Goal: Task Accomplishment & Management: Complete application form

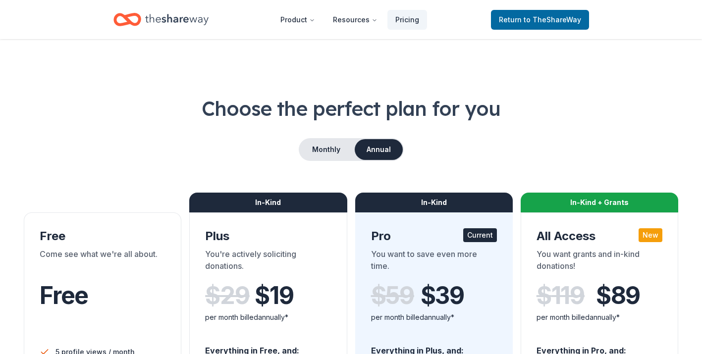
click at [183, 15] on icon "Home" at bounding box center [176, 19] width 63 height 20
click at [538, 15] on span "to TheShareWay" at bounding box center [552, 19] width 57 height 8
click at [531, 22] on span "to TheShareWay" at bounding box center [552, 19] width 57 height 8
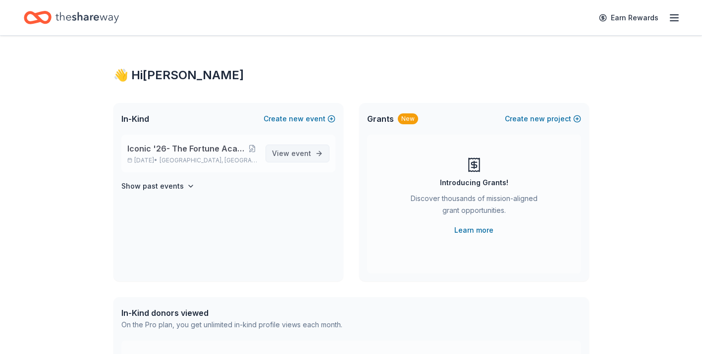
click at [302, 154] on span "event" at bounding box center [301, 153] width 20 height 8
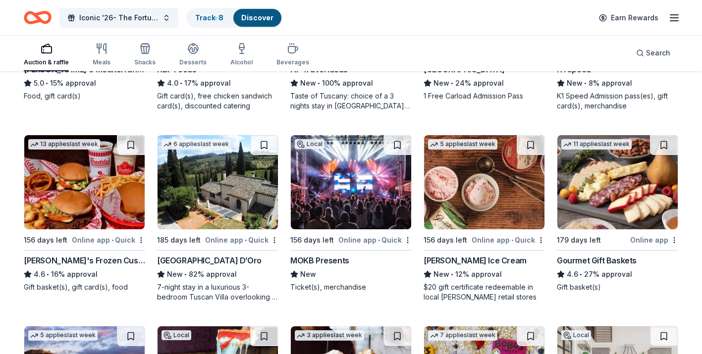
scroll to position [1196, 0]
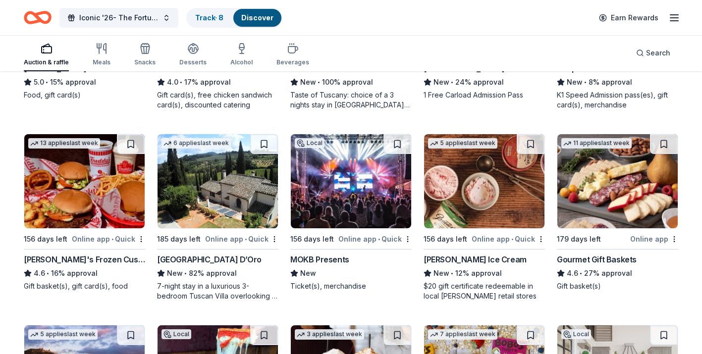
click at [213, 258] on div "Villa Sogni D’Oro" at bounding box center [209, 260] width 105 height 12
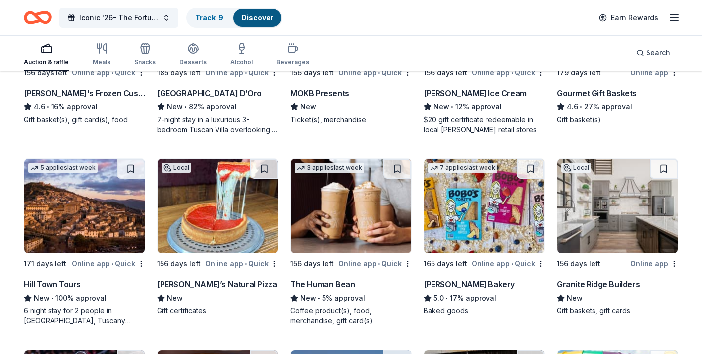
scroll to position [1363, 0]
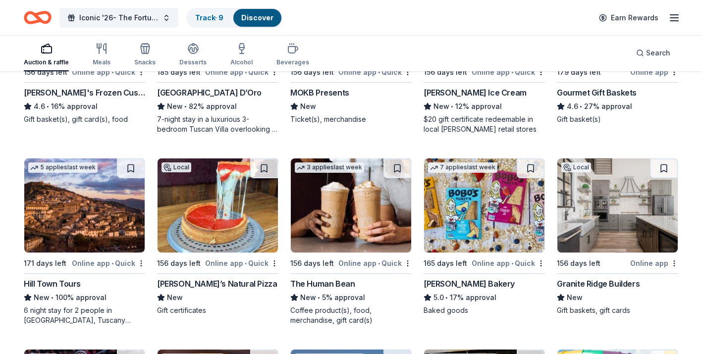
click at [67, 286] on div "Hill Town Tours" at bounding box center [52, 284] width 57 height 12
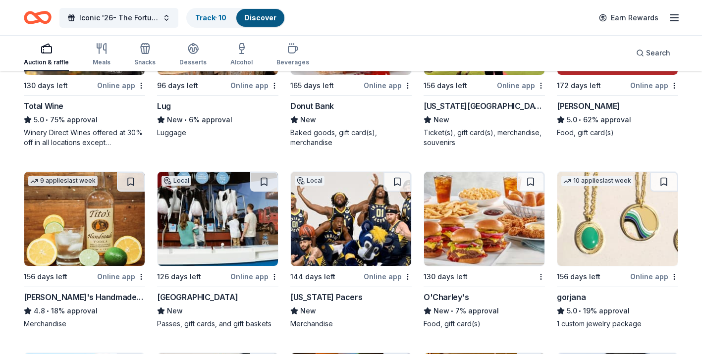
scroll to position [1914, 0]
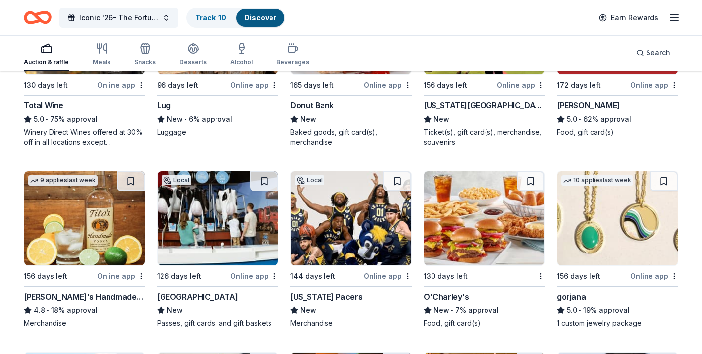
click at [315, 296] on div "Indiana Pacers" at bounding box center [326, 297] width 72 height 12
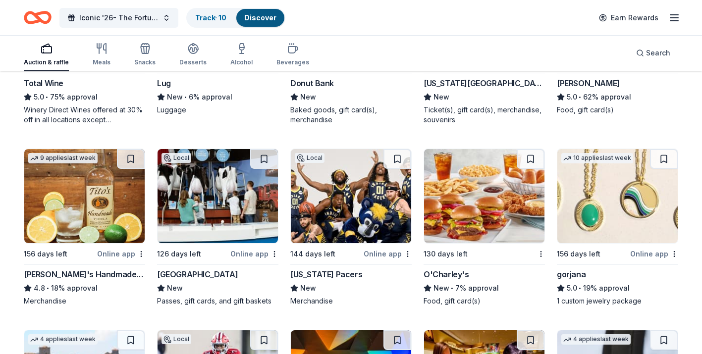
scroll to position [1937, 0]
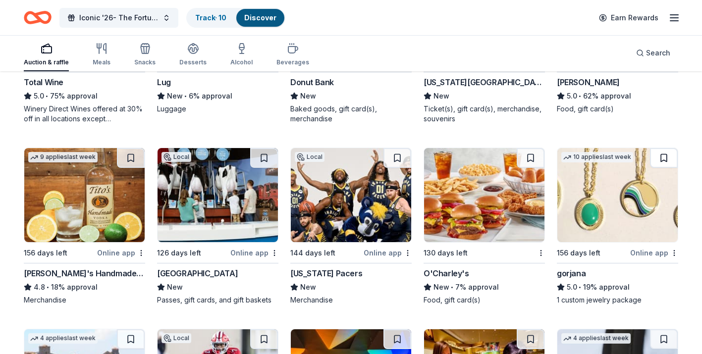
click at [667, 161] on button at bounding box center [664, 158] width 28 height 20
click at [396, 158] on button at bounding box center [397, 158] width 28 height 20
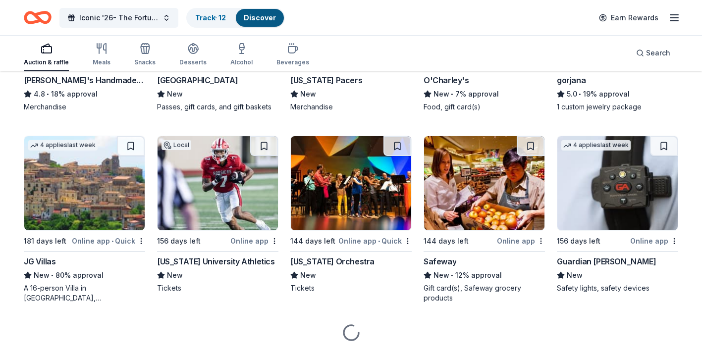
scroll to position [2131, 0]
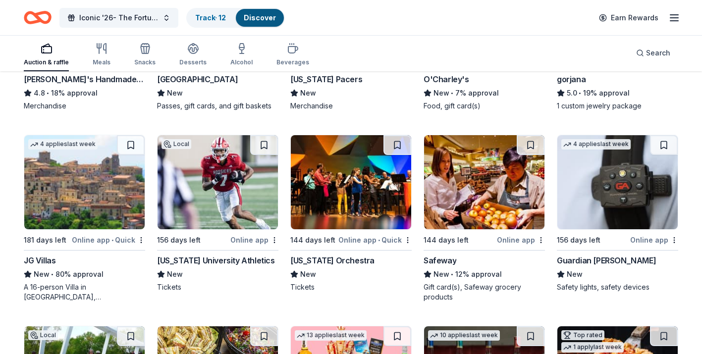
click at [113, 242] on span "•" at bounding box center [112, 240] width 2 height 8
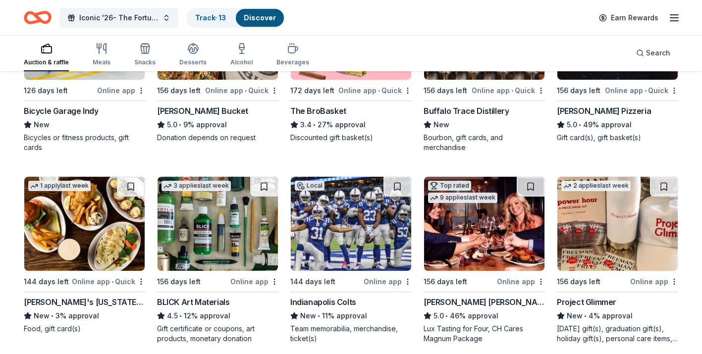
scroll to position [2479, 0]
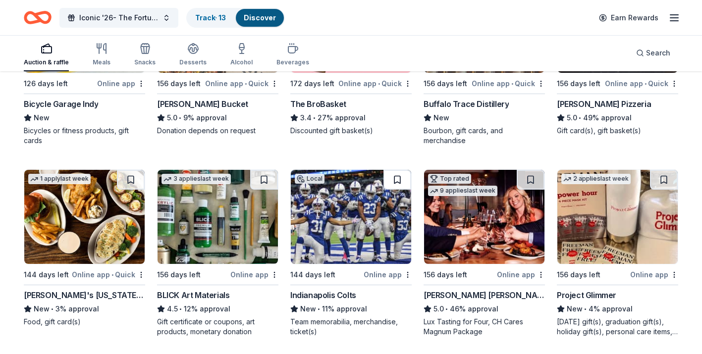
click at [391, 187] on button at bounding box center [397, 180] width 28 height 20
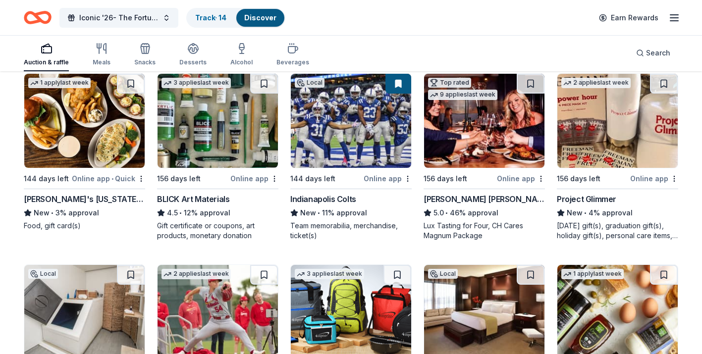
scroll to position [2576, 0]
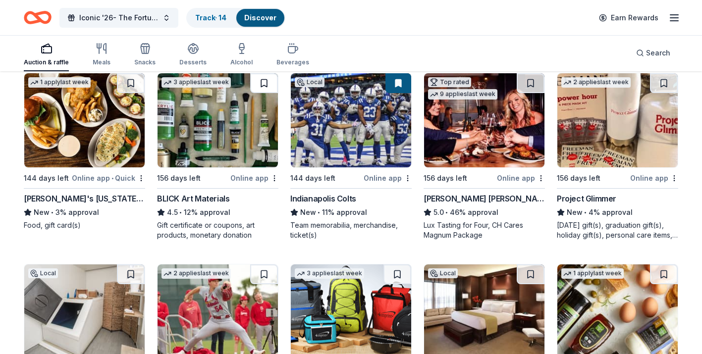
click at [268, 80] on button at bounding box center [264, 83] width 28 height 20
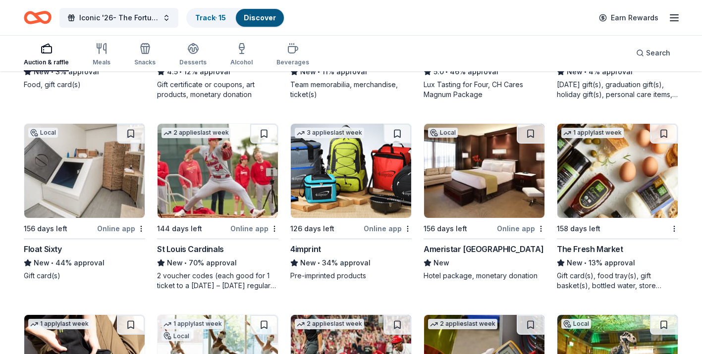
scroll to position [2721, 0]
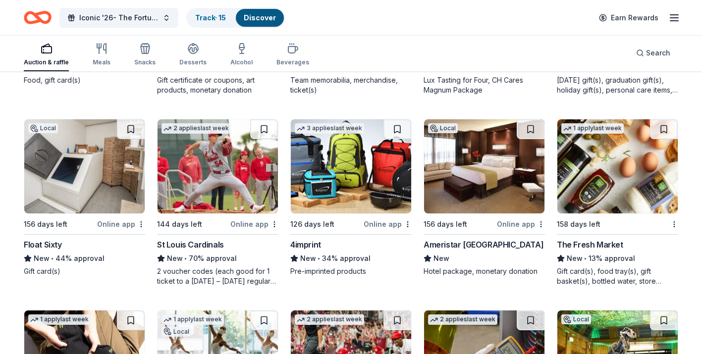
click at [488, 189] on img at bounding box center [484, 166] width 120 height 94
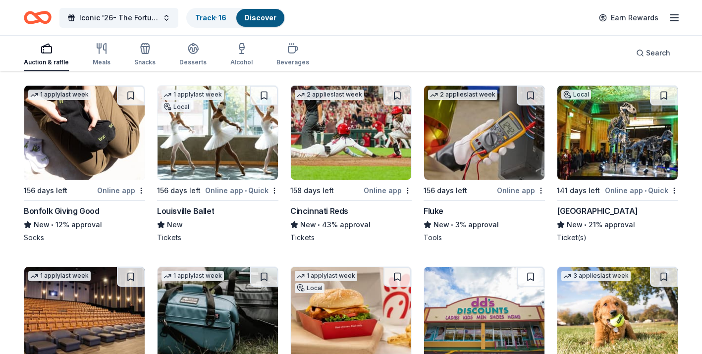
scroll to position [2940, 0]
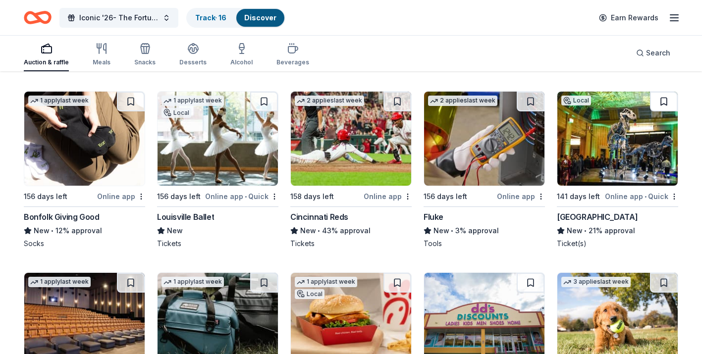
click at [672, 96] on button at bounding box center [664, 102] width 28 height 20
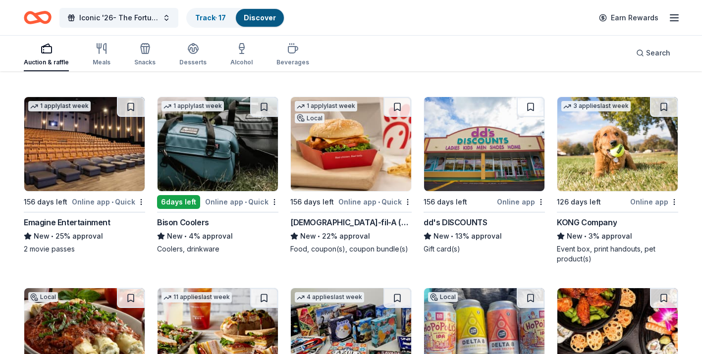
scroll to position [3114, 0]
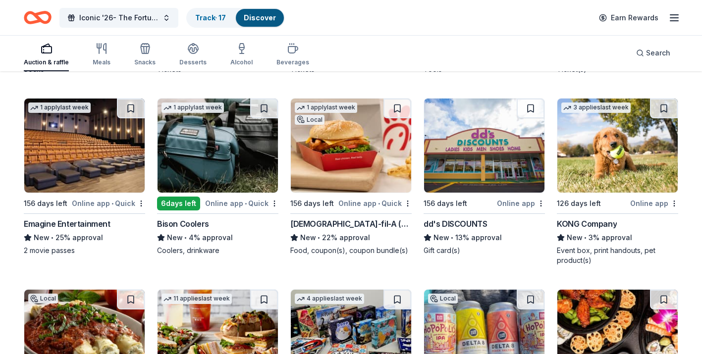
click at [216, 149] on img at bounding box center [218, 146] width 120 height 94
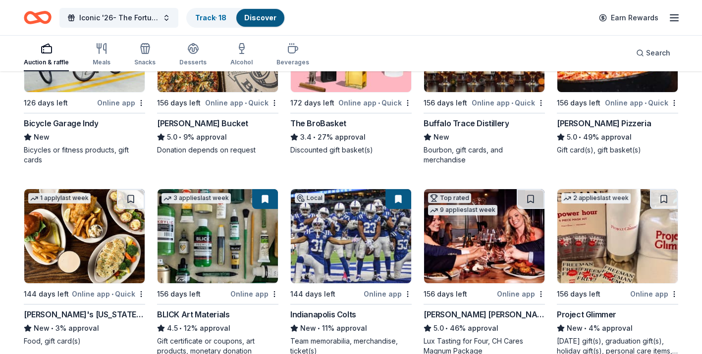
scroll to position [2458, 0]
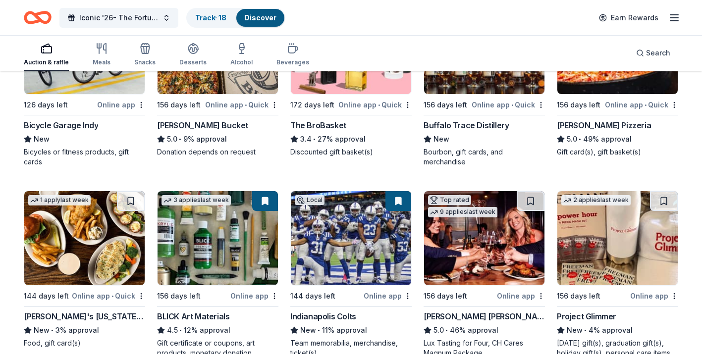
click at [336, 272] on img at bounding box center [351, 238] width 120 height 94
click at [141, 16] on span "Iconic '26- The Fortune Academy Presents the Roaring 20's" at bounding box center [118, 18] width 79 height 12
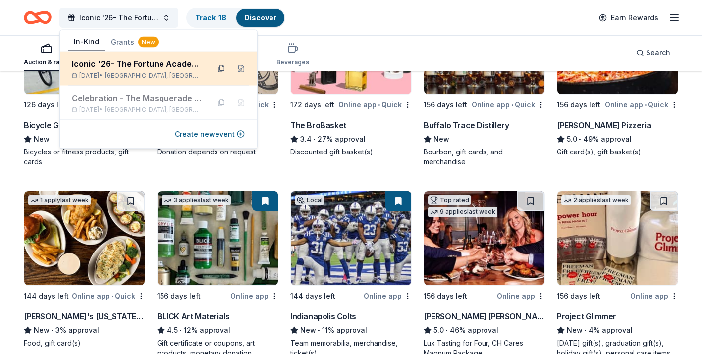
click at [222, 69] on button at bounding box center [222, 69] width 16 height 16
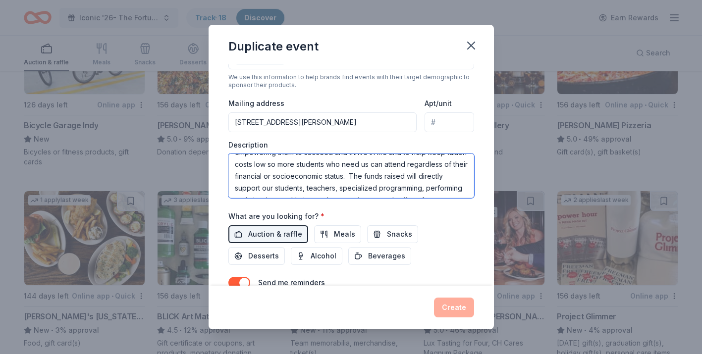
scroll to position [83, 0]
drag, startPoint x: 234, startPoint y: 159, endPoint x: 336, endPoint y: 205, distance: 111.3
click at [336, 205] on div "Event name * Iconic '26- The Fortune Academy Presents the Roaring 20's 57 /100 …" at bounding box center [351, 80] width 246 height 477
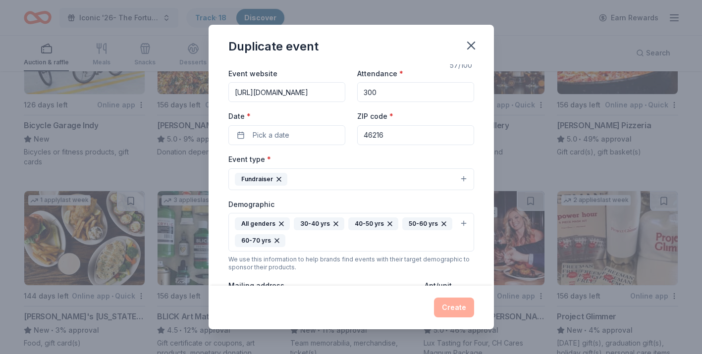
scroll to position [0, 0]
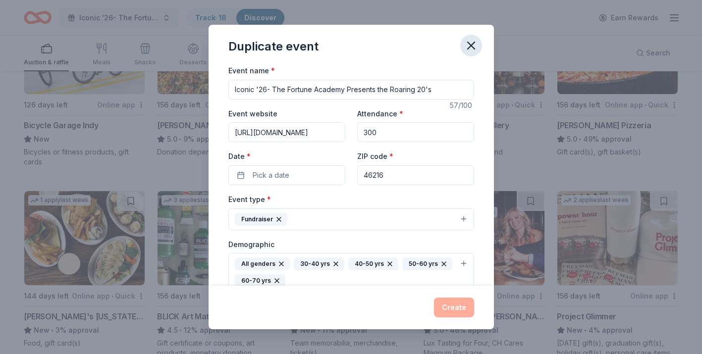
click at [472, 42] on icon "button" at bounding box center [471, 46] width 14 height 14
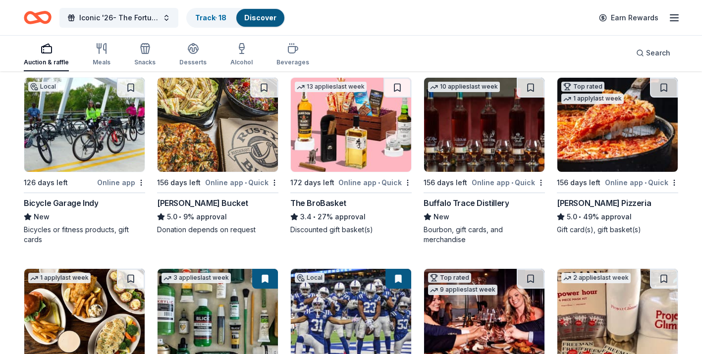
scroll to position [2356, 0]
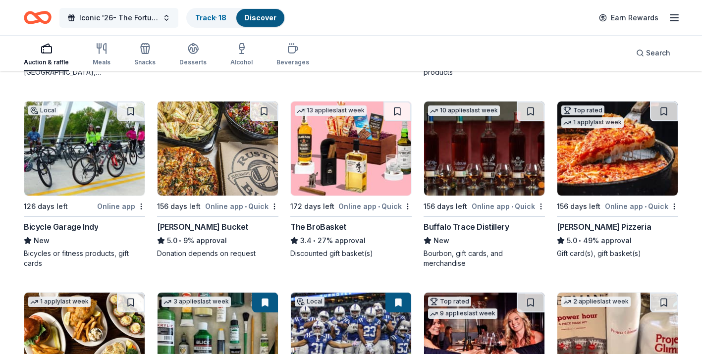
click at [137, 17] on span "Iconic '26- The Fortune Academy Presents the Roaring 20's" at bounding box center [118, 18] width 79 height 12
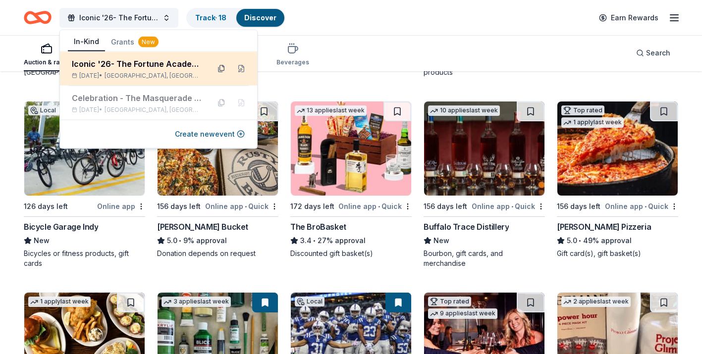
click at [220, 70] on button at bounding box center [222, 69] width 16 height 16
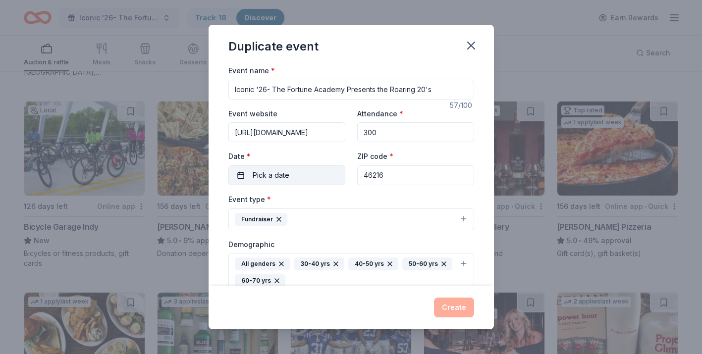
click at [282, 178] on span "Pick a date" at bounding box center [271, 175] width 37 height 12
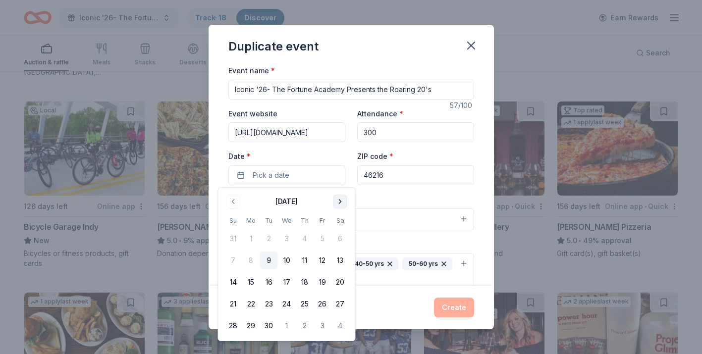
click at [339, 202] on button "Go to next month" at bounding box center [340, 202] width 14 height 14
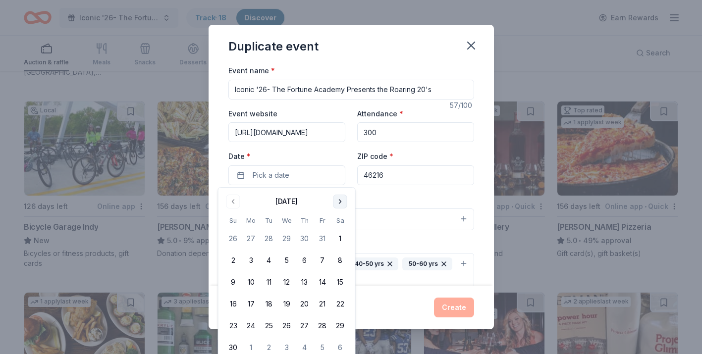
click at [339, 202] on button "Go to next month" at bounding box center [340, 202] width 14 height 14
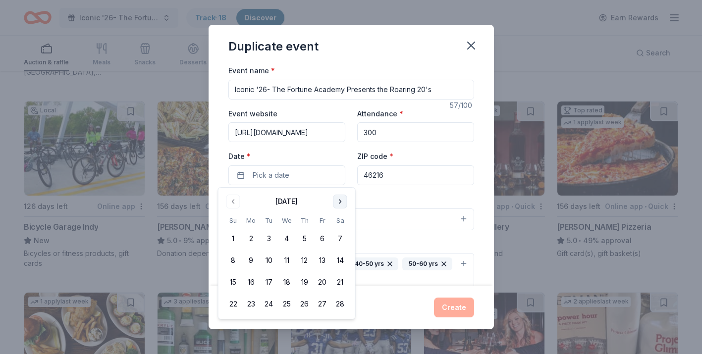
click at [339, 202] on button "Go to next month" at bounding box center [340, 202] width 14 height 14
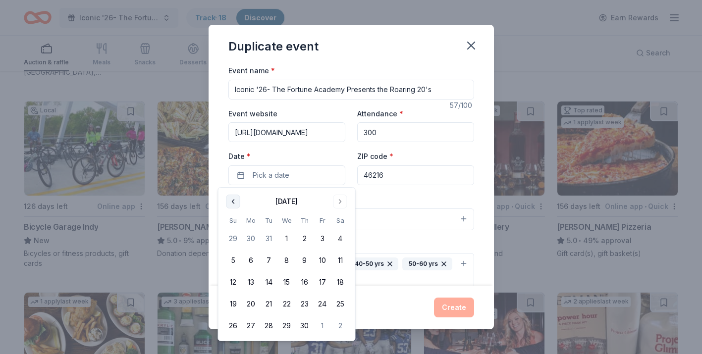
click at [233, 201] on button "Go to previous month" at bounding box center [233, 202] width 14 height 14
click at [336, 267] on button "14" at bounding box center [340, 261] width 18 height 18
click at [395, 241] on div "Demographic All genders 30-40 yrs 40-50 yrs 50-60 yrs 60-70 yrs" at bounding box center [351, 265] width 246 height 54
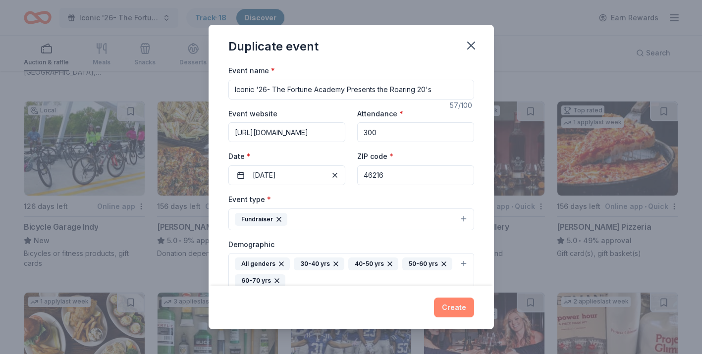
click at [448, 311] on button "Create" at bounding box center [454, 308] width 40 height 20
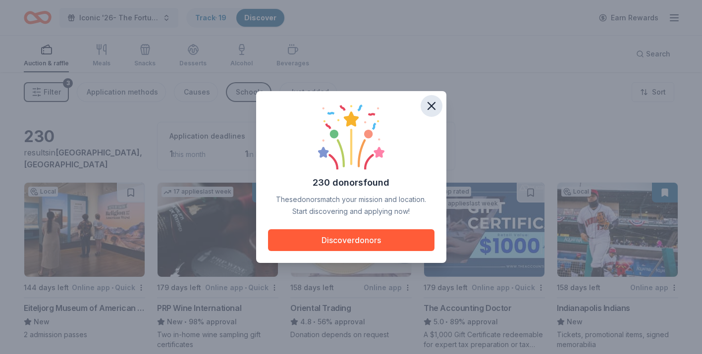
click at [429, 105] on icon "button" at bounding box center [432, 106] width 14 height 14
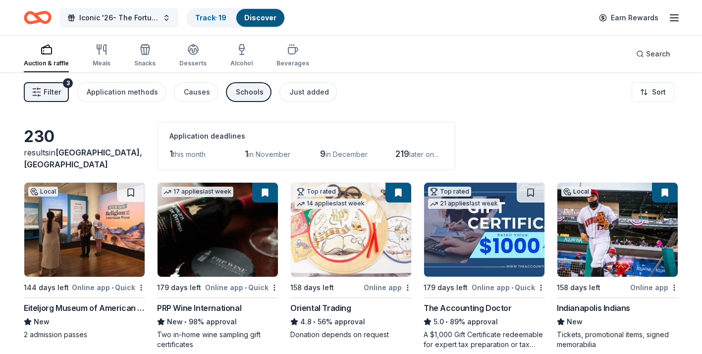
click at [130, 16] on span "Iconic '26- The Fortune Academy Presents the Roaring 20's" at bounding box center [118, 18] width 79 height 12
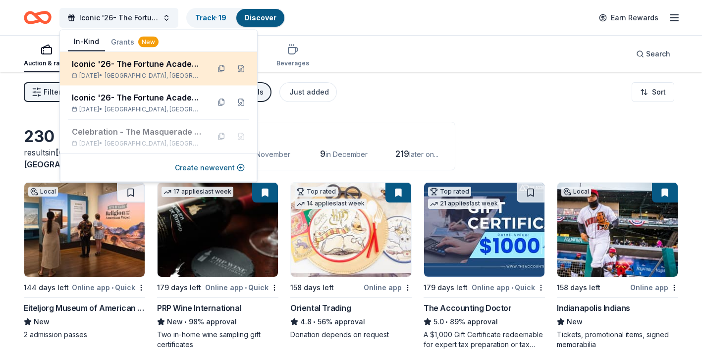
click at [178, 68] on div "Iconic '26- The Fortune Academy Presents the Roaring 20's" at bounding box center [137, 64] width 130 height 12
click at [222, 67] on button at bounding box center [222, 69] width 16 height 16
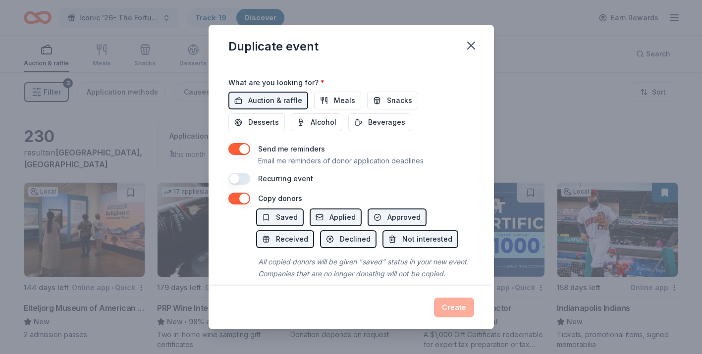
scroll to position [368, 0]
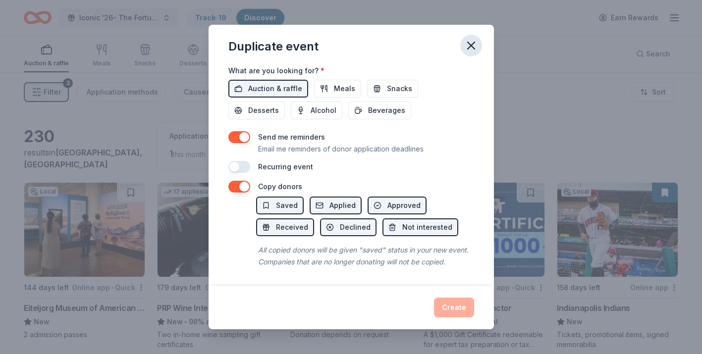
click at [470, 46] on icon "button" at bounding box center [471, 45] width 7 height 7
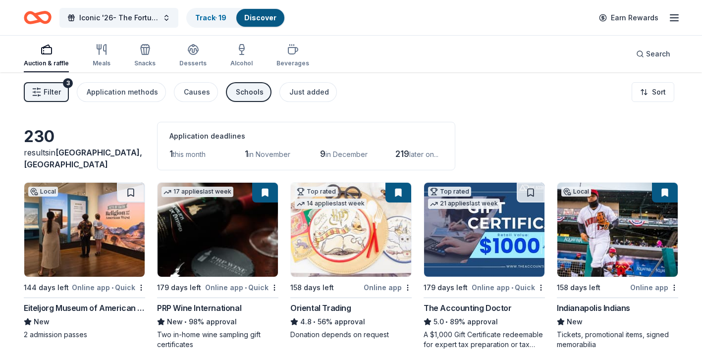
click at [672, 13] on icon "button" at bounding box center [674, 18] width 12 height 12
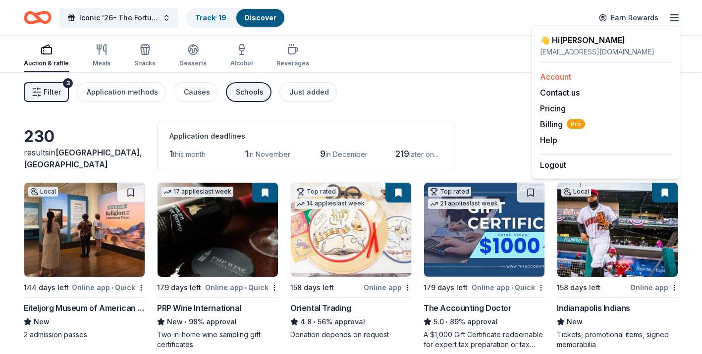
click at [560, 75] on link "Account" at bounding box center [555, 77] width 31 height 10
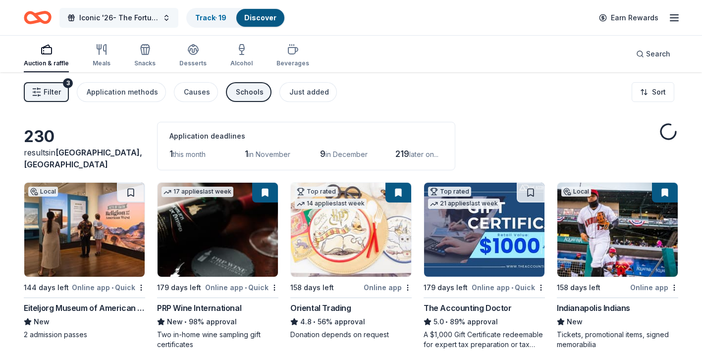
click at [156, 19] on span "Iconic '26- The Fortune Academy Presents the Roaring 20's" at bounding box center [118, 18] width 79 height 12
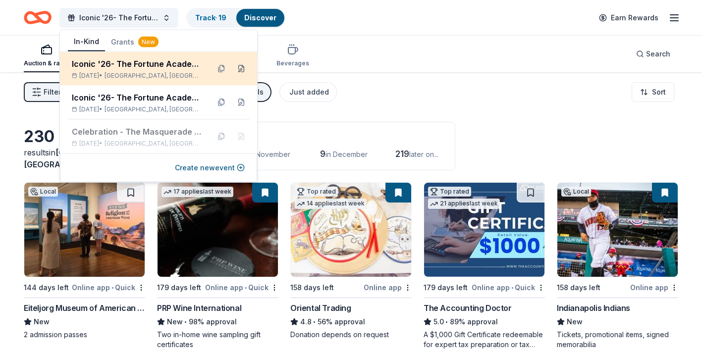
click at [240, 67] on button at bounding box center [241, 69] width 16 height 16
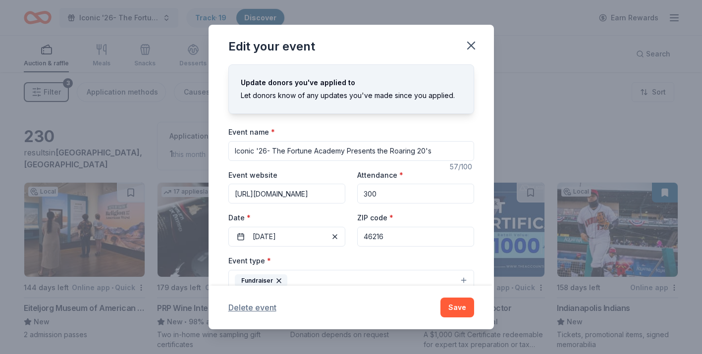
click at [251, 308] on button "Delete event" at bounding box center [252, 308] width 48 height 12
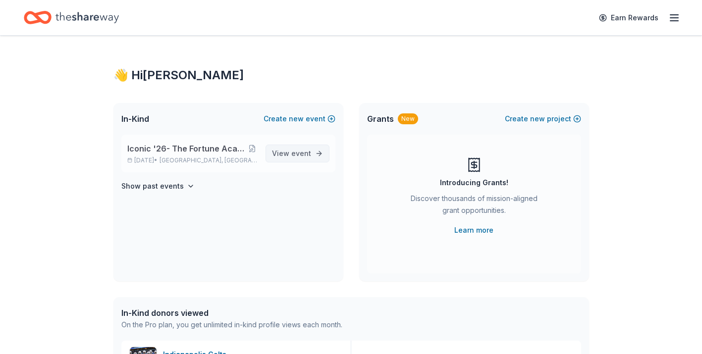
click at [285, 157] on span "View event" at bounding box center [291, 154] width 39 height 12
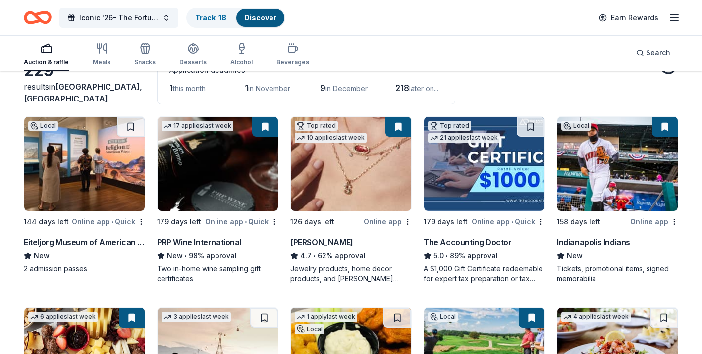
scroll to position [73, 0]
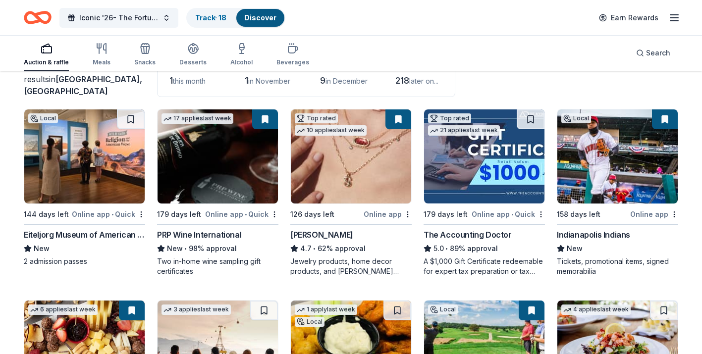
click at [335, 179] on img at bounding box center [351, 156] width 120 height 94
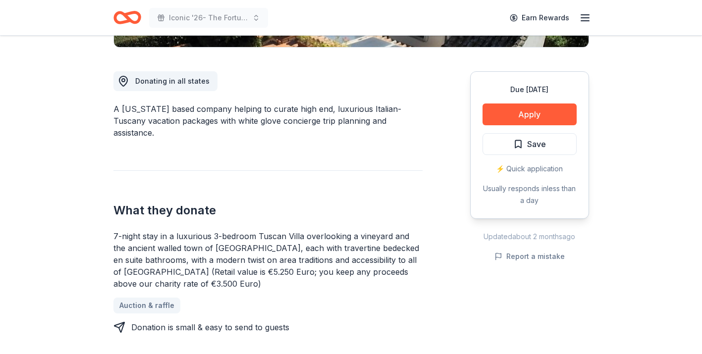
scroll to position [255, 0]
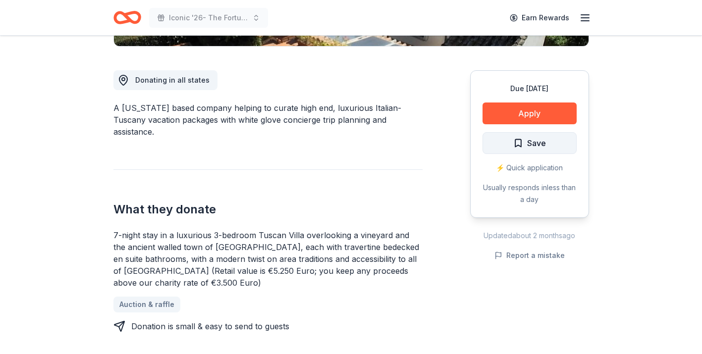
click at [536, 149] on span "Save" at bounding box center [536, 143] width 19 height 13
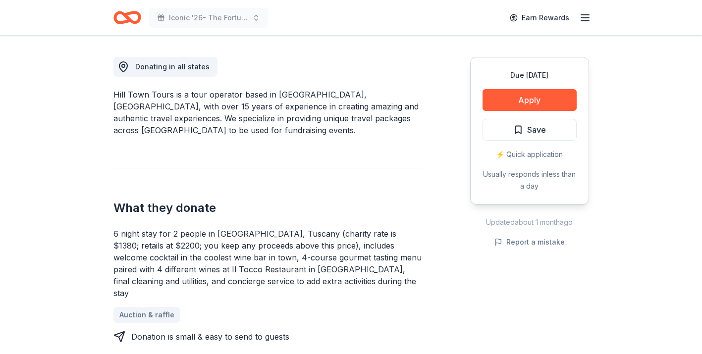
scroll to position [269, 0]
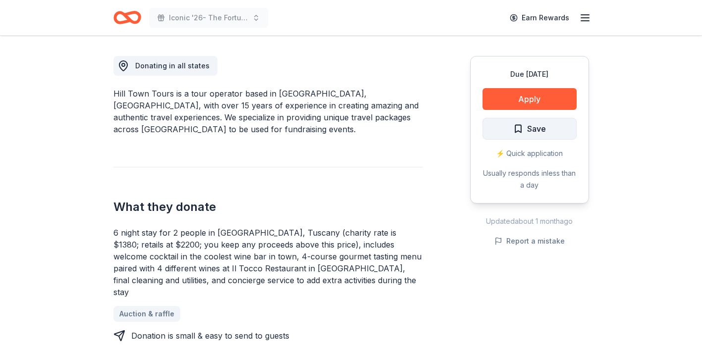
click at [540, 131] on span "Save" at bounding box center [536, 128] width 19 height 13
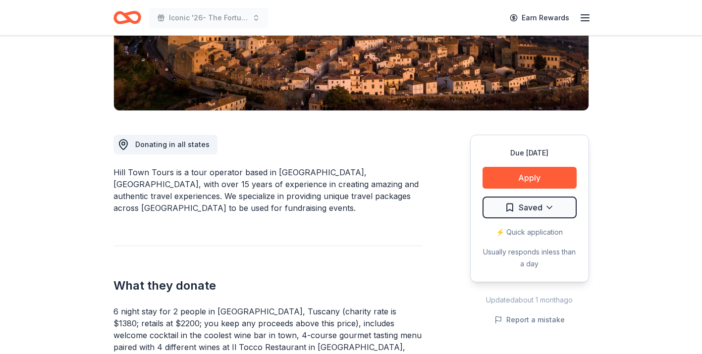
scroll to position [192, 0]
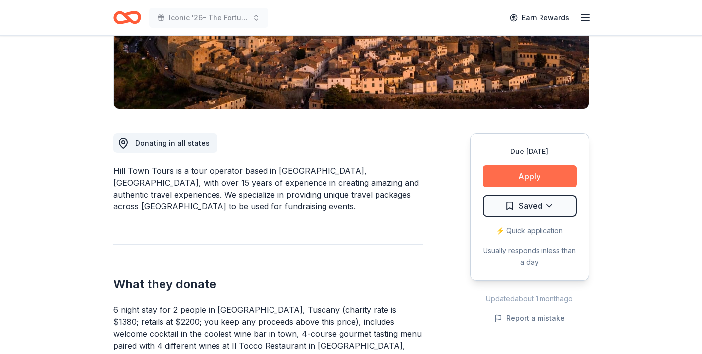
click at [525, 177] on button "Apply" at bounding box center [530, 176] width 94 height 22
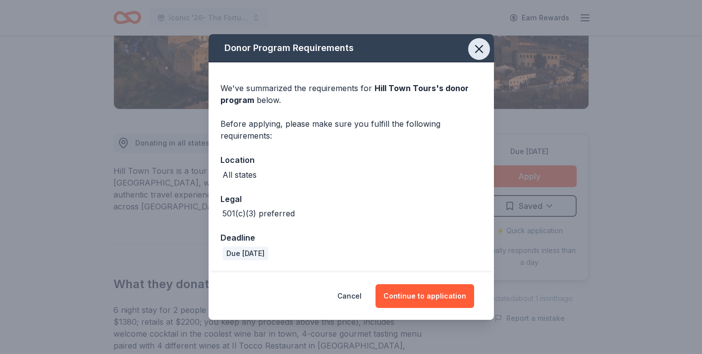
click at [478, 45] on icon "button" at bounding box center [479, 49] width 14 height 14
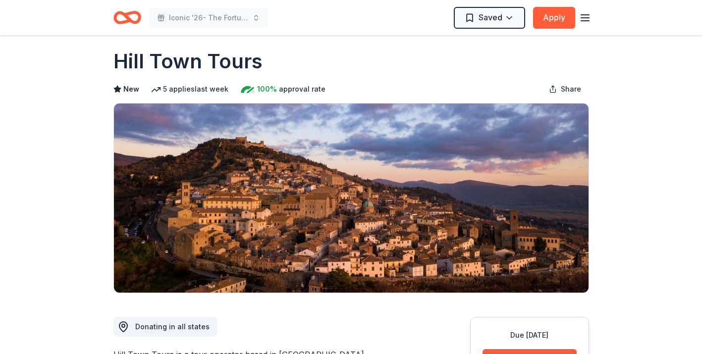
scroll to position [0, 0]
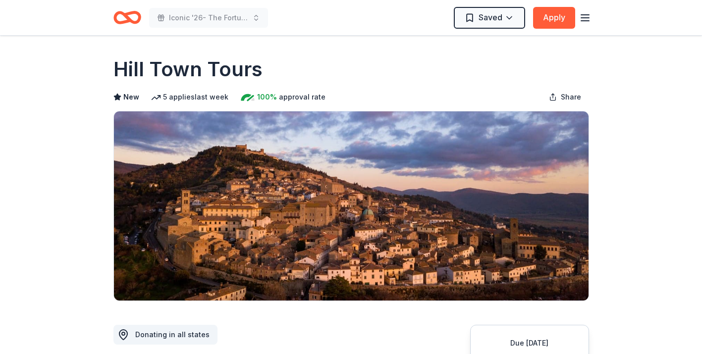
click at [171, 67] on h1 "Hill Town Tours" at bounding box center [187, 69] width 149 height 28
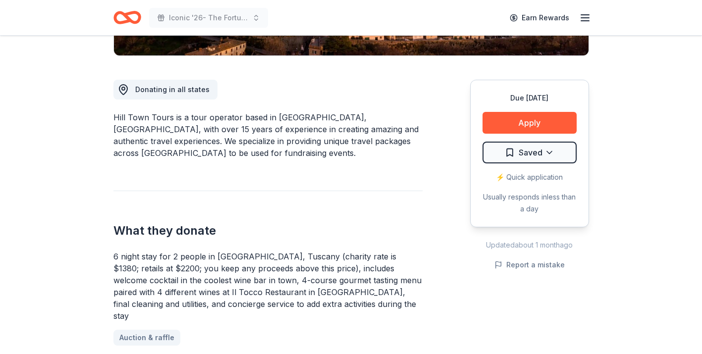
scroll to position [246, 0]
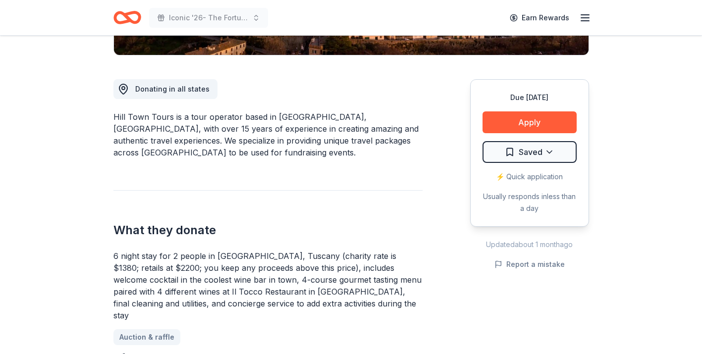
drag, startPoint x: 294, startPoint y: 257, endPoint x: 281, endPoint y: 237, distance: 23.6
click at [281, 237] on div "What they donate 6 night stay for 2 people in Cortona, Tuscany (charity rate is…" at bounding box center [267, 277] width 309 height 175
drag, startPoint x: 283, startPoint y: 240, endPoint x: 298, endPoint y: 251, distance: 18.8
click at [298, 251] on div "6 night stay for 2 people in Cortona, Tuscany (charity rate is $1380; retails a…" at bounding box center [267, 285] width 309 height 71
drag, startPoint x: 406, startPoint y: 242, endPoint x: 304, endPoint y: 237, distance: 102.2
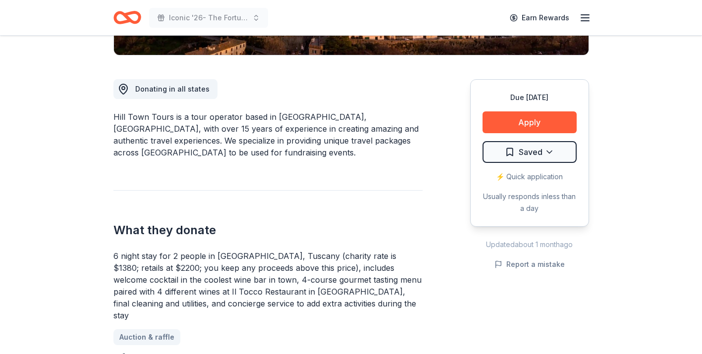
click at [304, 237] on div "What they donate 6 night stay for 2 people in Cortona, Tuscany (charity rate is…" at bounding box center [267, 277] width 309 height 175
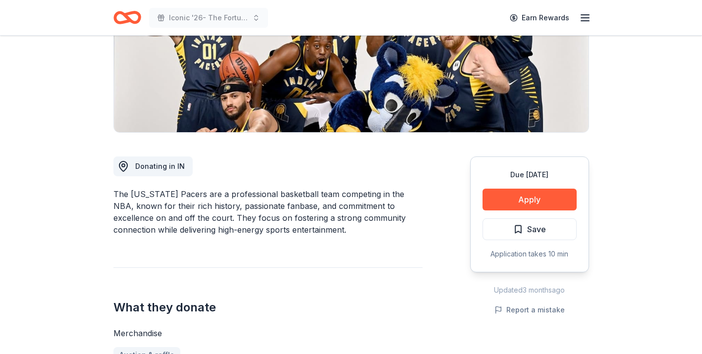
scroll to position [175, 0]
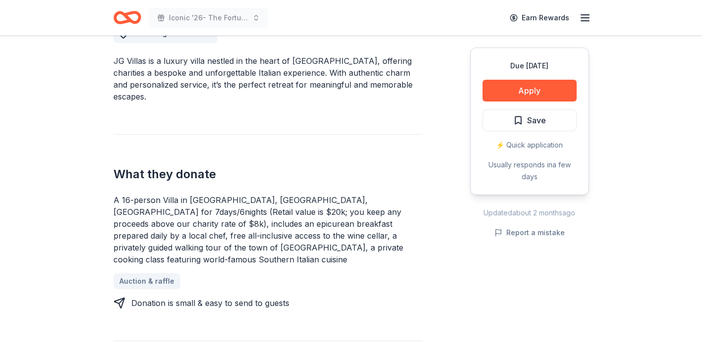
scroll to position [319, 0]
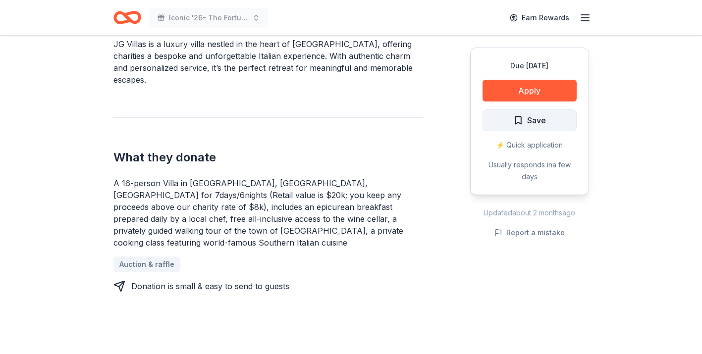
click at [516, 123] on span "Save" at bounding box center [529, 120] width 33 height 13
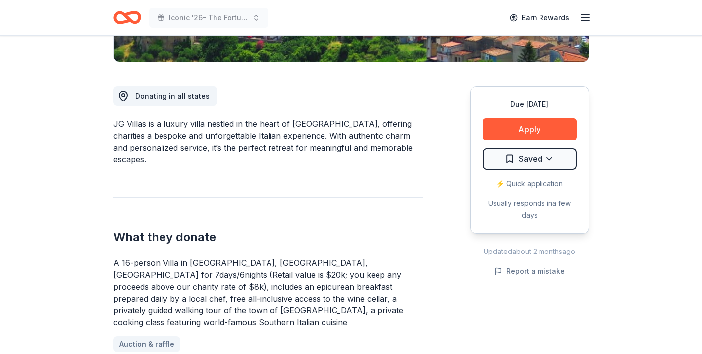
scroll to position [241, 0]
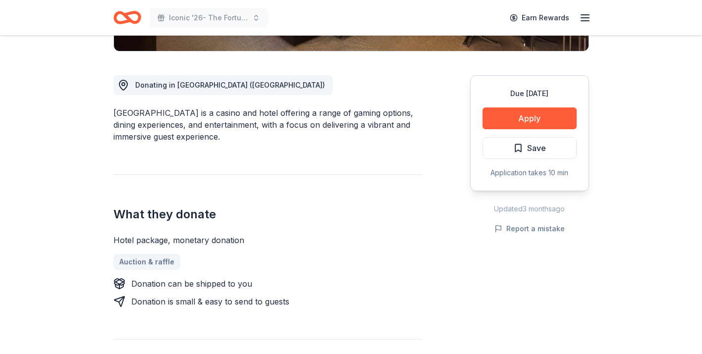
scroll to position [251, 0]
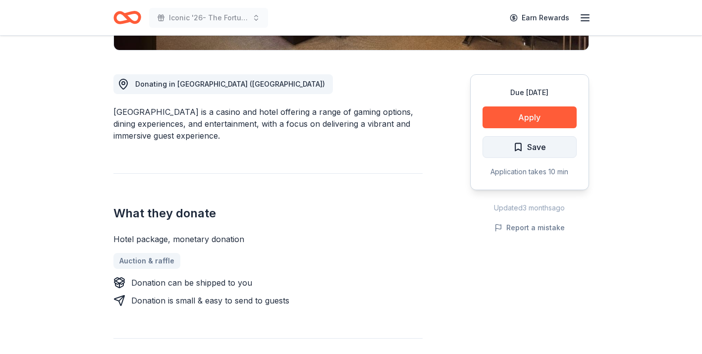
click at [511, 154] on button "Save" at bounding box center [530, 147] width 94 height 22
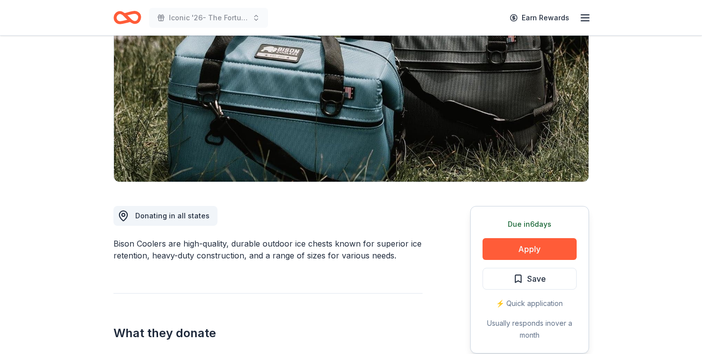
scroll to position [120, 0]
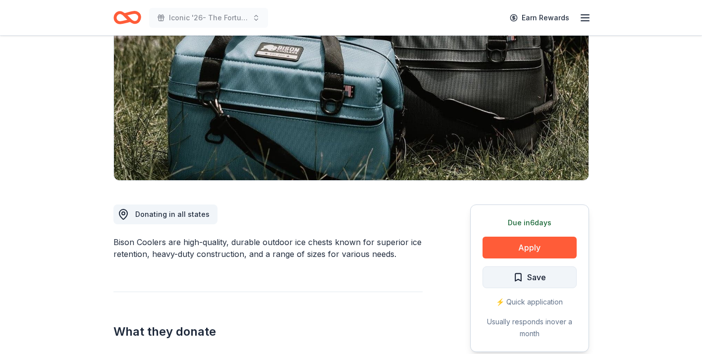
click at [502, 281] on button "Save" at bounding box center [530, 278] width 94 height 22
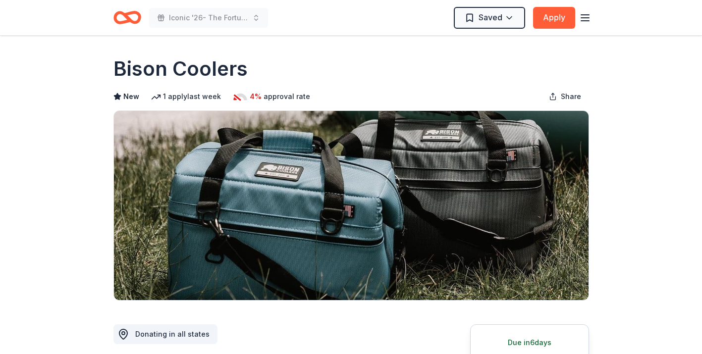
scroll to position [0, 0]
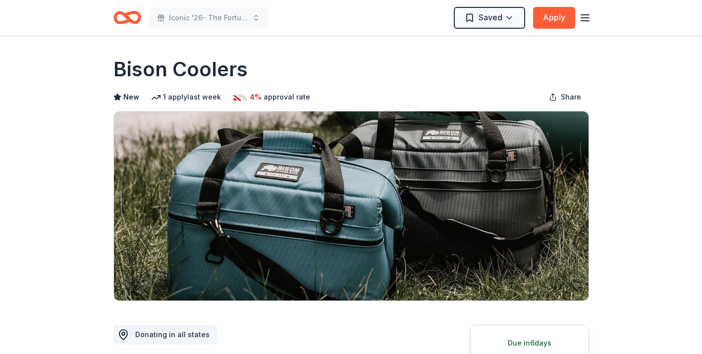
click at [216, 63] on h1 "Bison Coolers" at bounding box center [180, 69] width 134 height 28
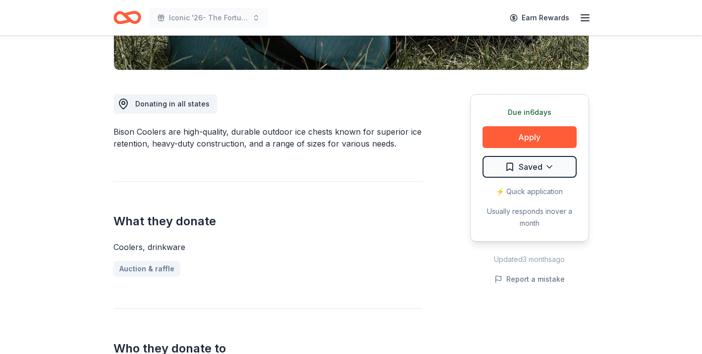
scroll to position [232, 0]
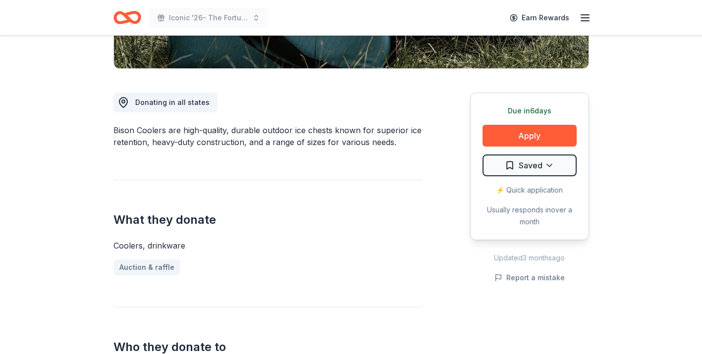
click at [183, 102] on span "Donating in all states" at bounding box center [172, 102] width 74 height 8
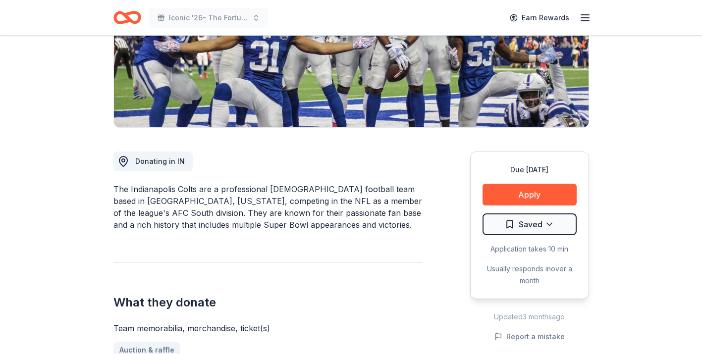
scroll to position [180, 0]
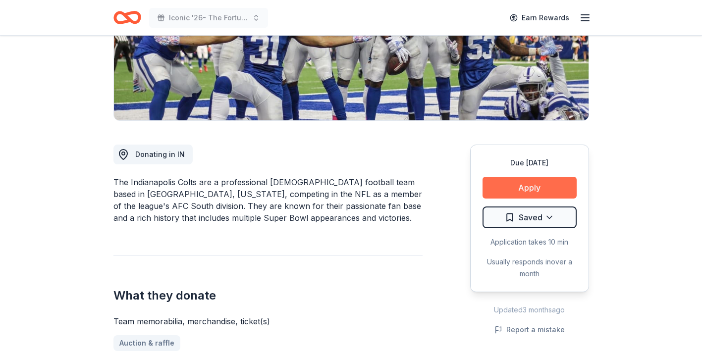
click at [511, 189] on button "Apply" at bounding box center [530, 188] width 94 height 22
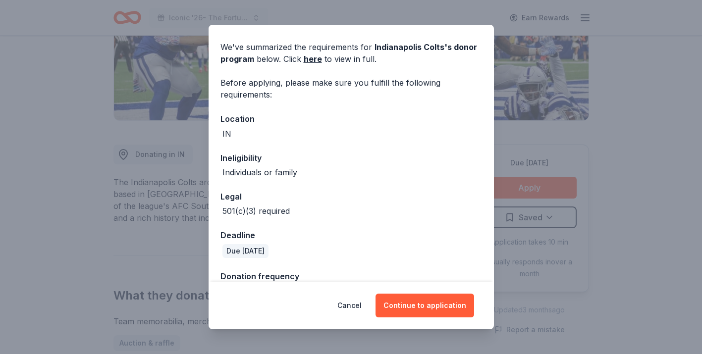
scroll to position [30, 0]
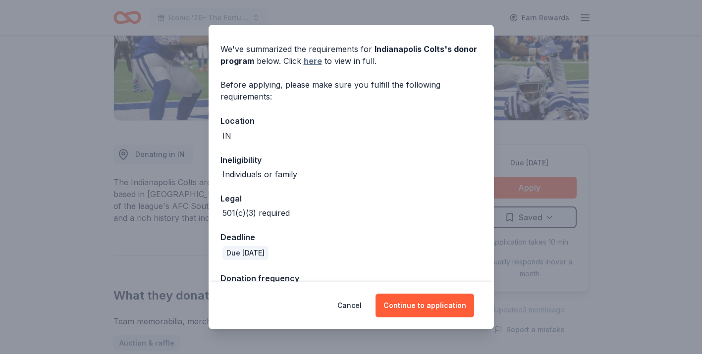
click at [312, 59] on link "here" at bounding box center [313, 61] width 18 height 12
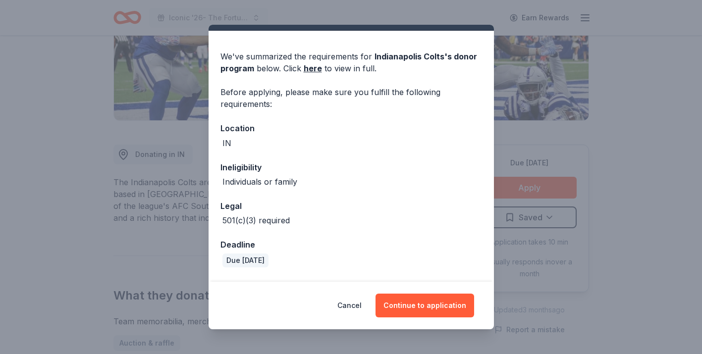
scroll to position [14, 0]
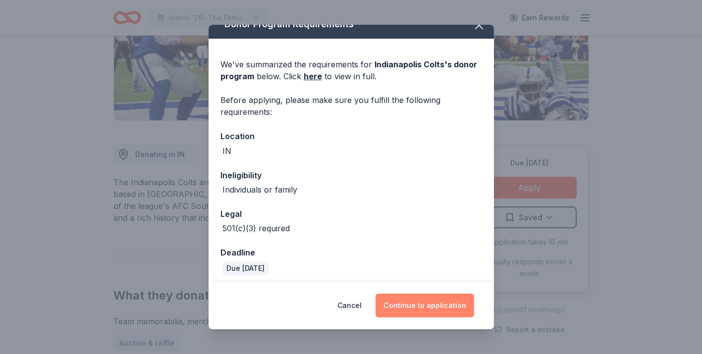
click at [409, 305] on button "Continue to application" at bounding box center [425, 306] width 99 height 24
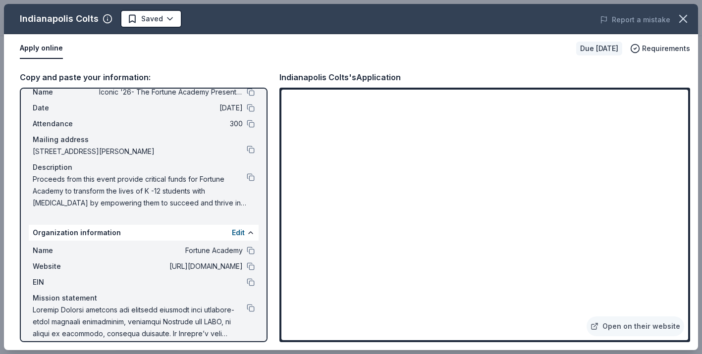
scroll to position [41, 0]
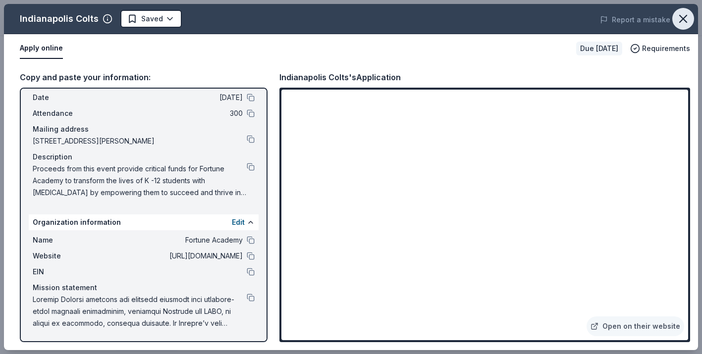
click at [683, 16] on icon "button" at bounding box center [683, 19] width 14 height 14
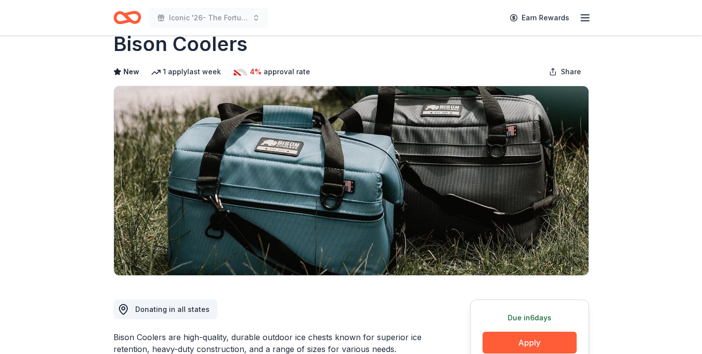
scroll to position [26, 0]
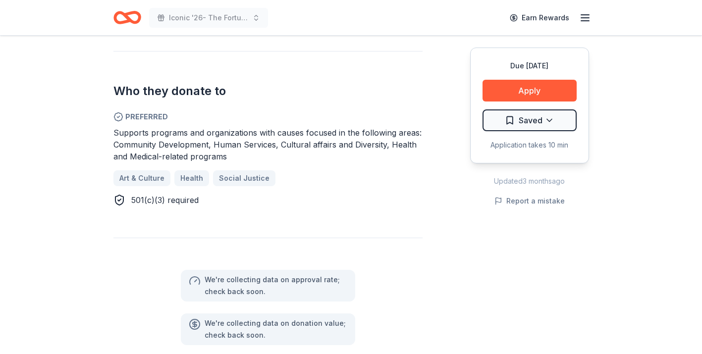
scroll to position [542, 0]
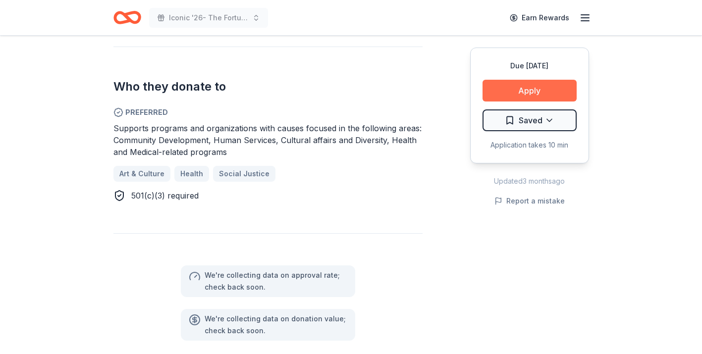
click at [527, 100] on button "Apply" at bounding box center [530, 91] width 94 height 22
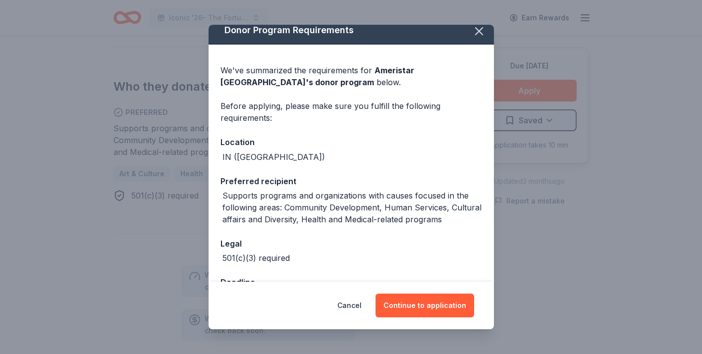
scroll to position [0, 0]
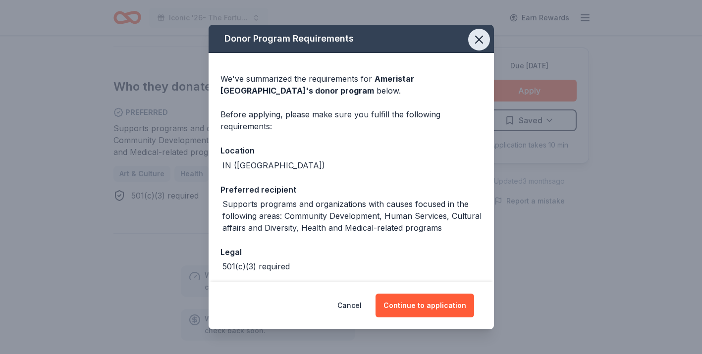
click at [477, 38] on icon "button" at bounding box center [479, 39] width 7 height 7
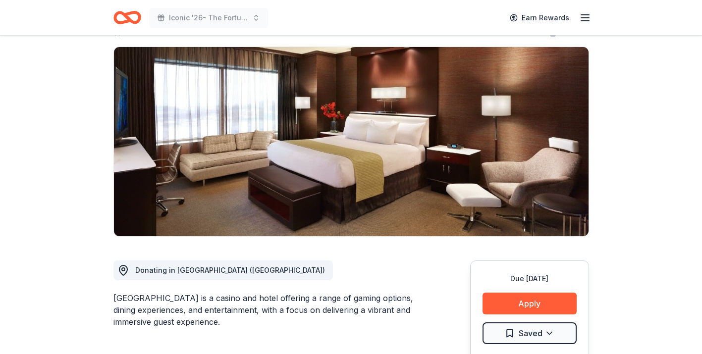
scroll to position [68, 0]
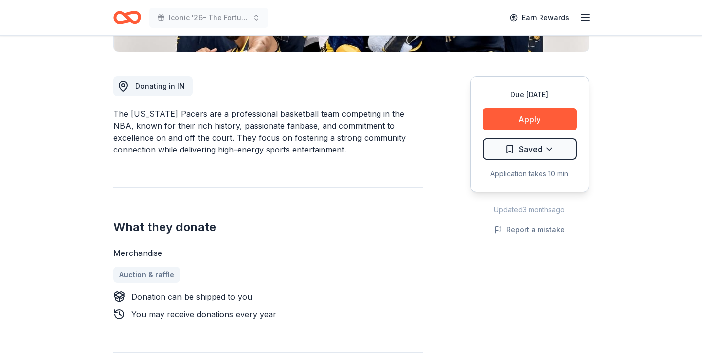
scroll to position [250, 0]
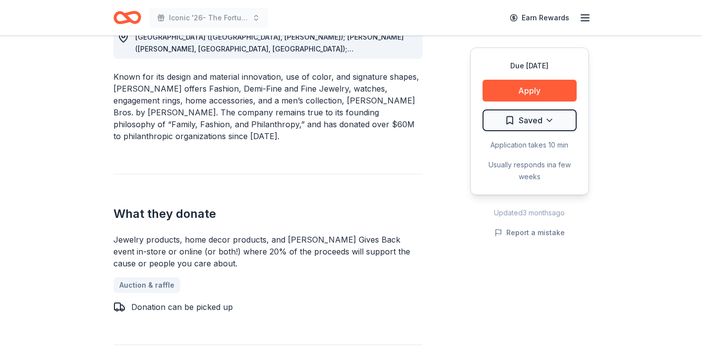
scroll to position [312, 0]
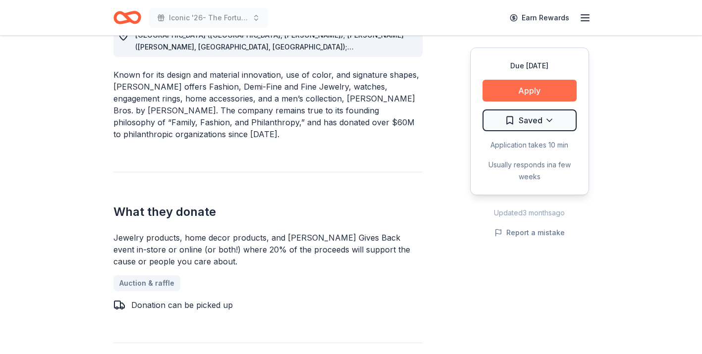
click at [537, 91] on button "Apply" at bounding box center [530, 91] width 94 height 22
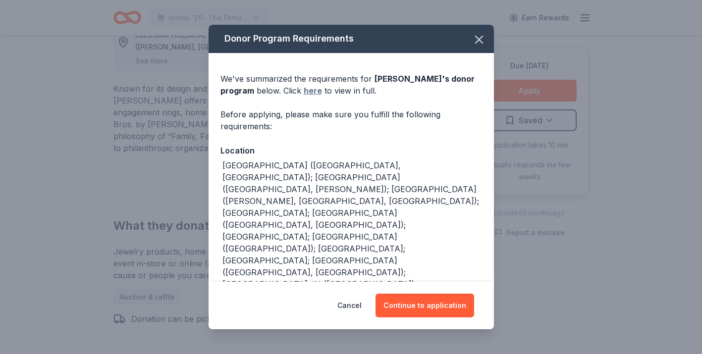
click at [311, 91] on link "here" at bounding box center [313, 91] width 18 height 12
click at [409, 311] on button "Continue to application" at bounding box center [425, 306] width 99 height 24
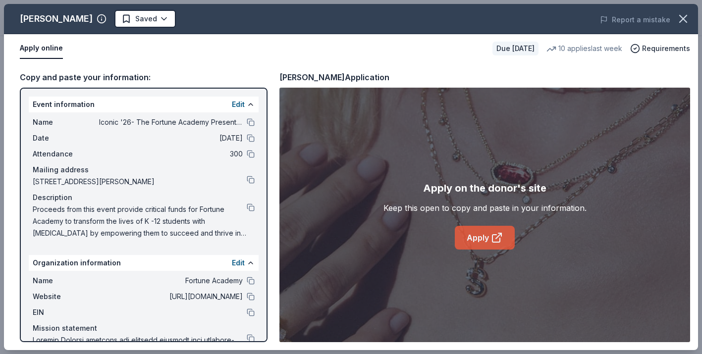
click at [482, 240] on link "Apply" at bounding box center [485, 238] width 60 height 24
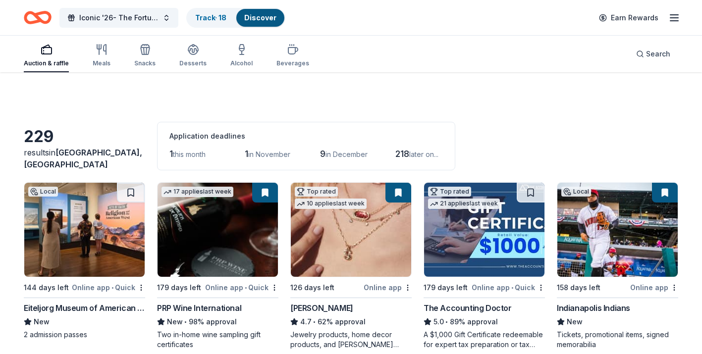
scroll to position [73, 0]
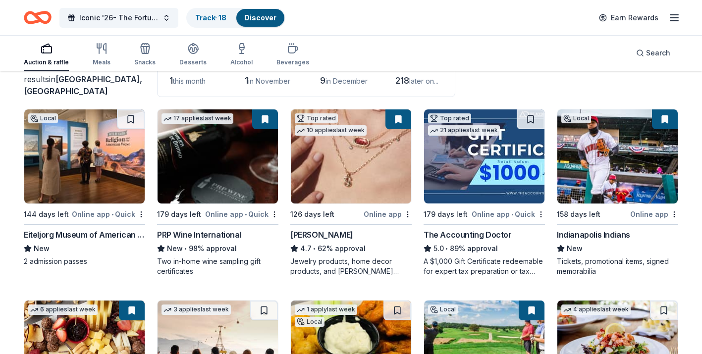
click at [675, 18] on line "button" at bounding box center [674, 18] width 8 height 0
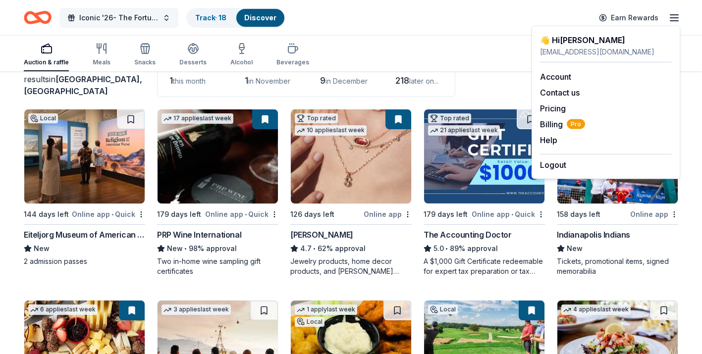
click at [153, 16] on span "Iconic '26- The Fortune Academy Presents the Roaring 20's" at bounding box center [118, 18] width 79 height 12
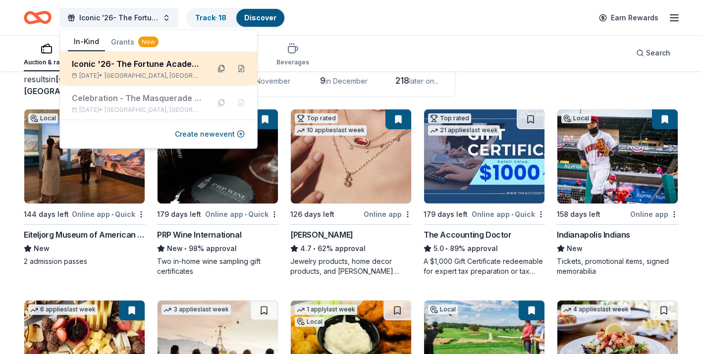
click at [220, 67] on button at bounding box center [222, 69] width 16 height 16
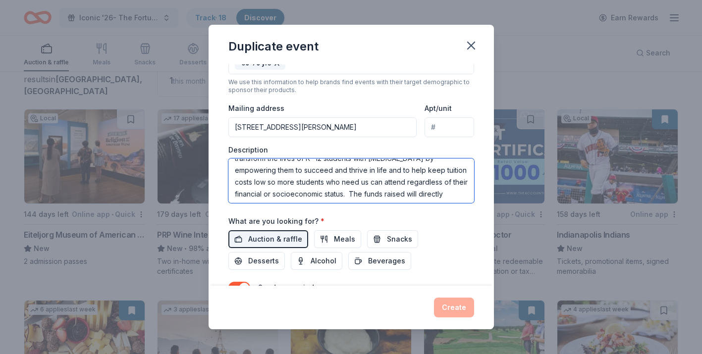
scroll to position [83, 0]
drag, startPoint x: 235, startPoint y: 168, endPoint x: 406, endPoint y: 215, distance: 177.6
click at [406, 215] on div "Event name * Iconic '26- The Fortune Academy Presents the Roaring 20's 57 /100 …" at bounding box center [351, 85] width 246 height 477
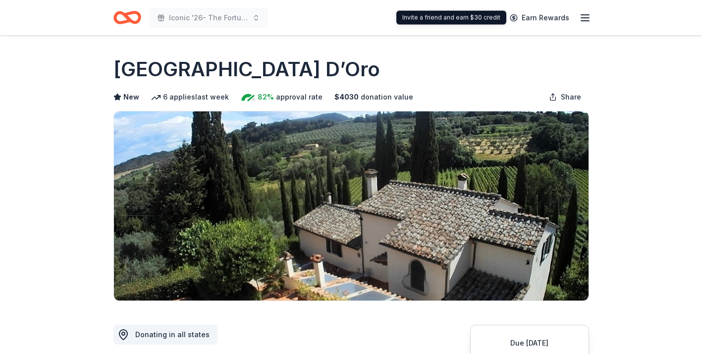
scroll to position [255, 0]
